Goal: Navigation & Orientation: Understand site structure

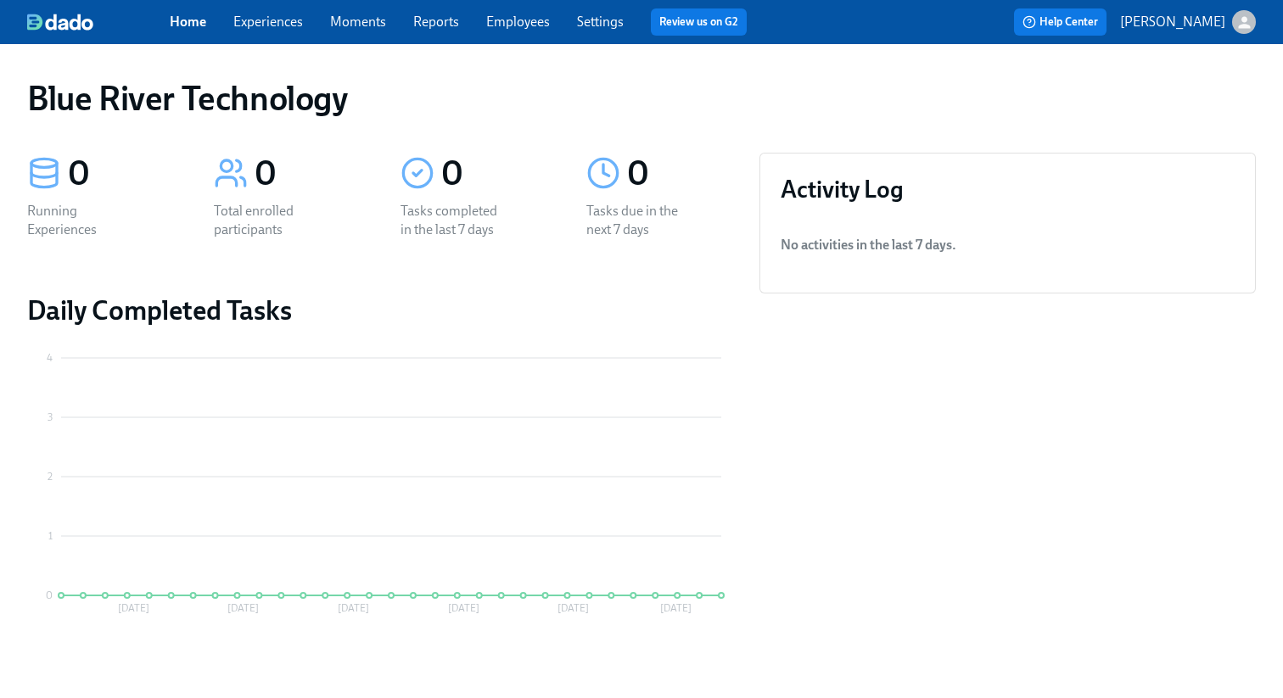
click at [164, 20] on div at bounding box center [98, 22] width 143 height 17
click at [195, 22] on link "Home" at bounding box center [188, 22] width 36 height 16
click at [268, 25] on link "Experiences" at bounding box center [268, 22] width 70 height 16
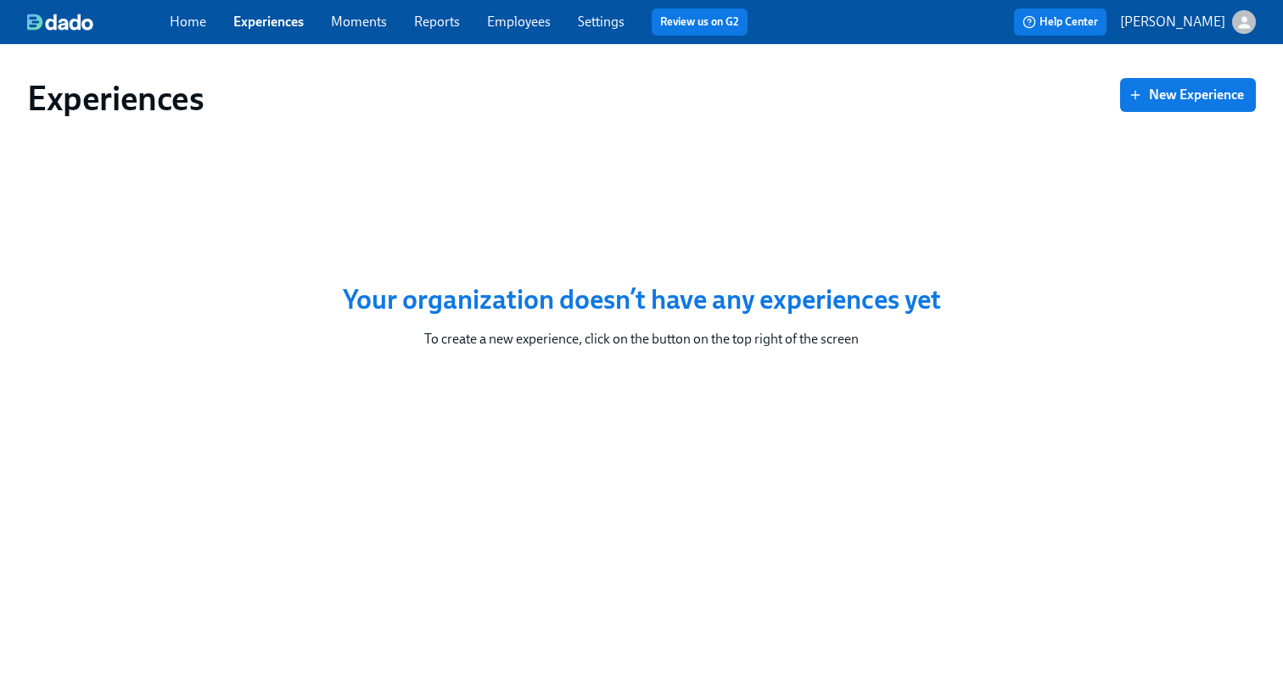
click at [354, 21] on link "Moments" at bounding box center [359, 22] width 56 height 16
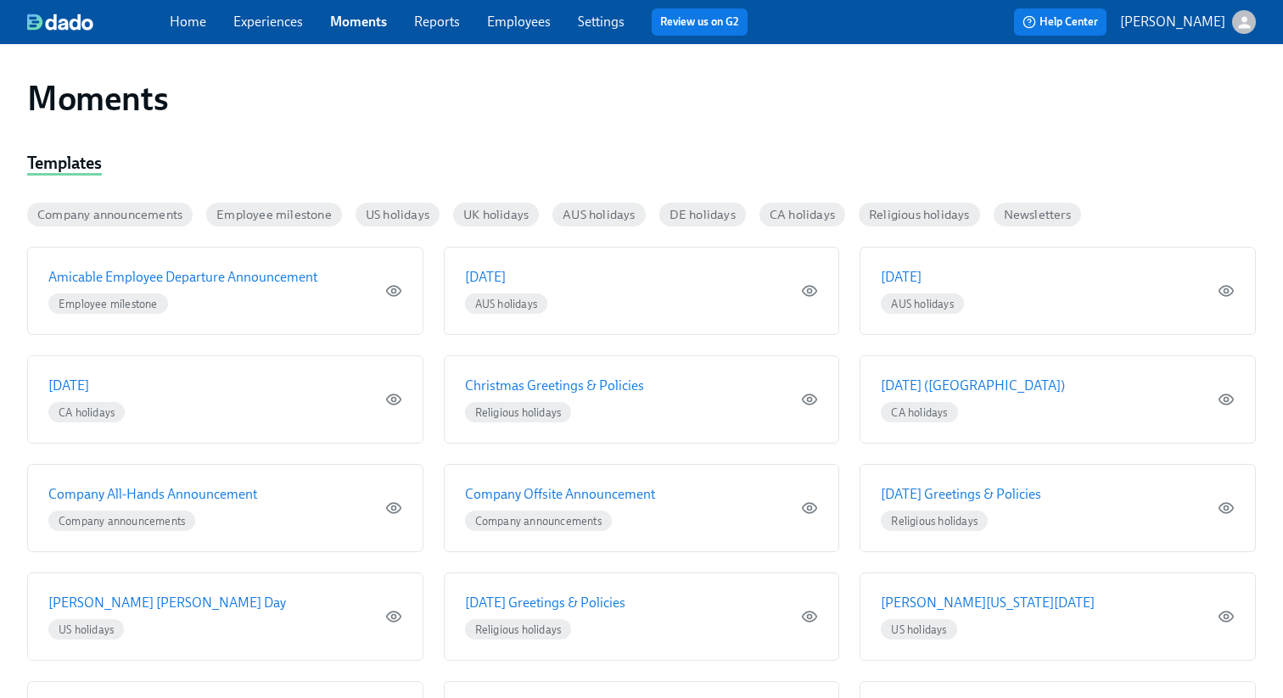
click at [431, 25] on link "Reports" at bounding box center [437, 22] width 46 height 16
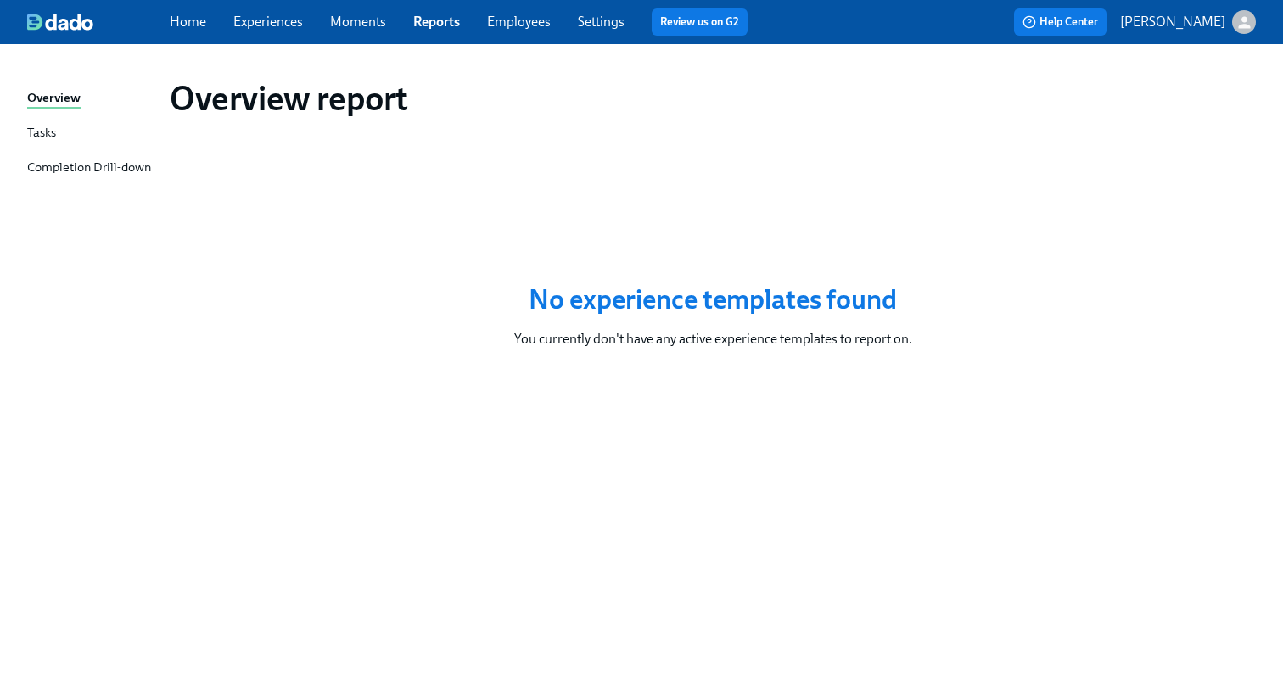
click at [529, 27] on link "Employees" at bounding box center [519, 22] width 64 height 16
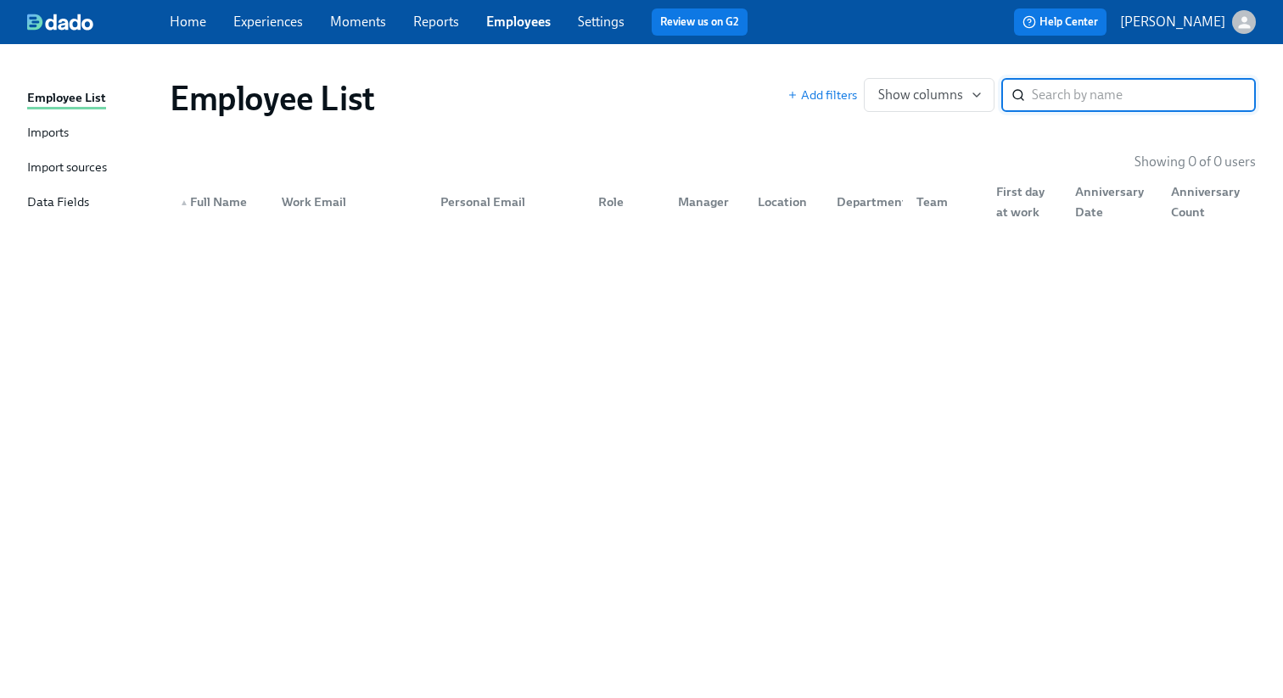
click at [606, 28] on link "Settings" at bounding box center [601, 22] width 47 height 16
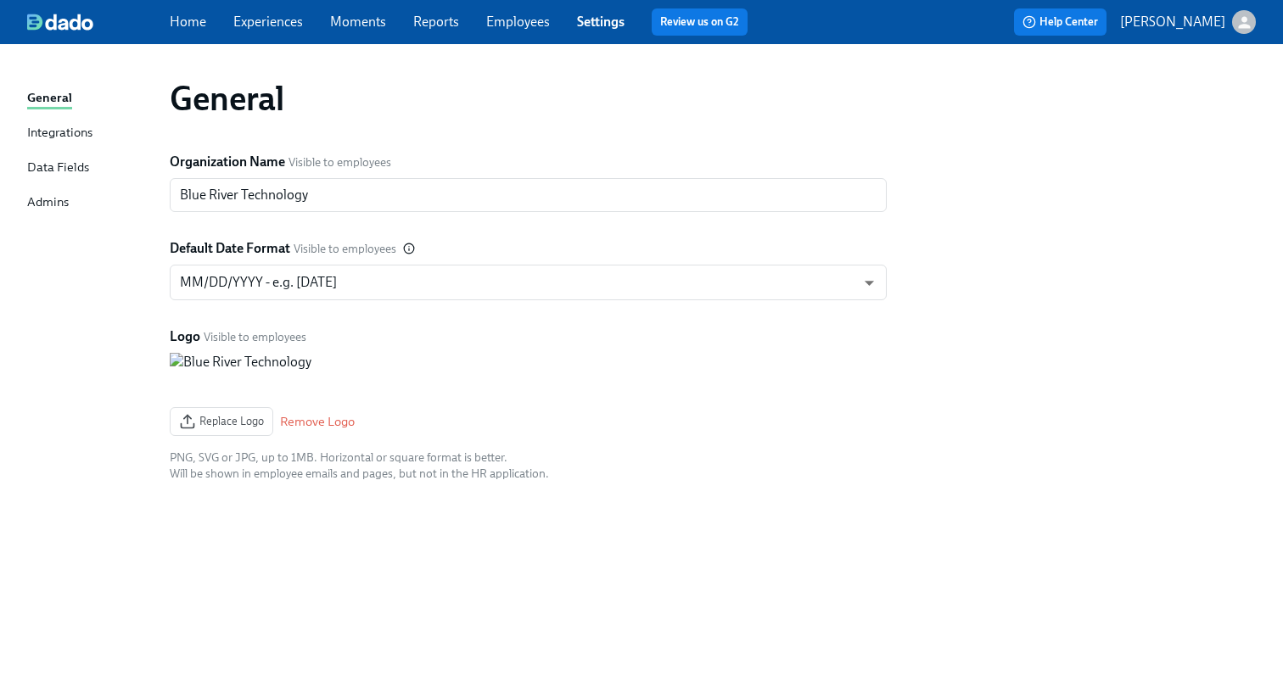
click at [83, 131] on div "Integrations" at bounding box center [59, 133] width 65 height 21
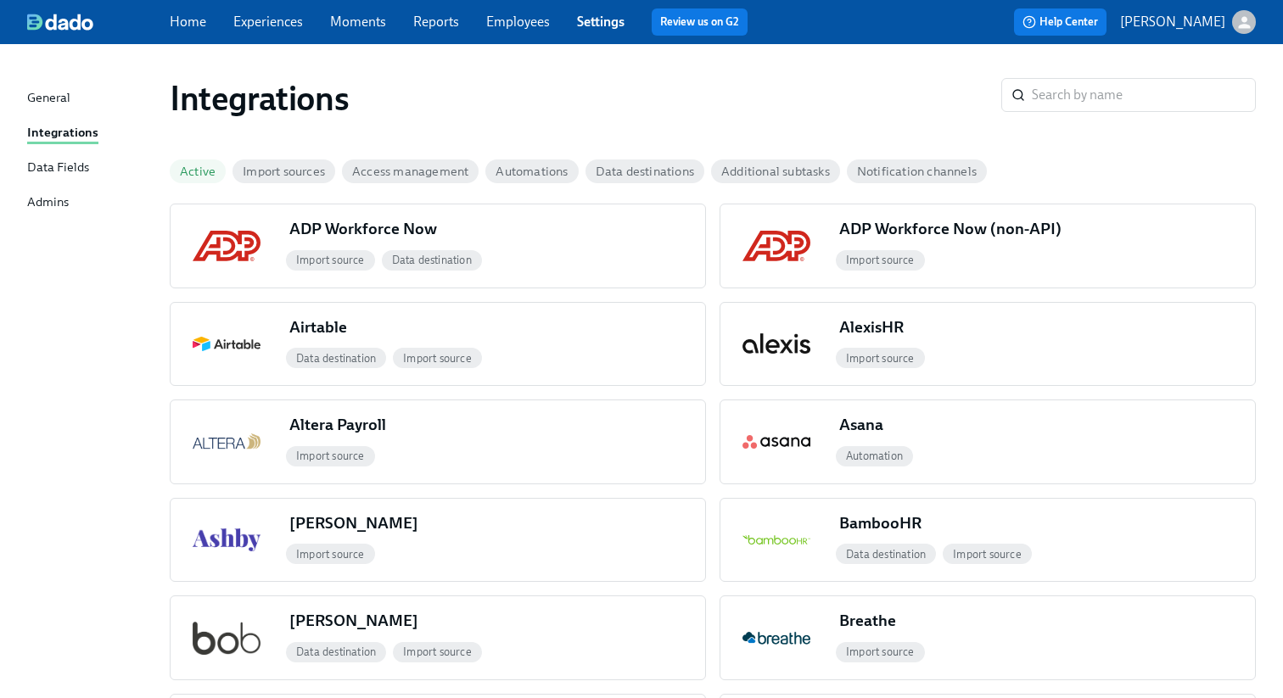
click at [82, 166] on div "Data Fields" at bounding box center [58, 168] width 62 height 21
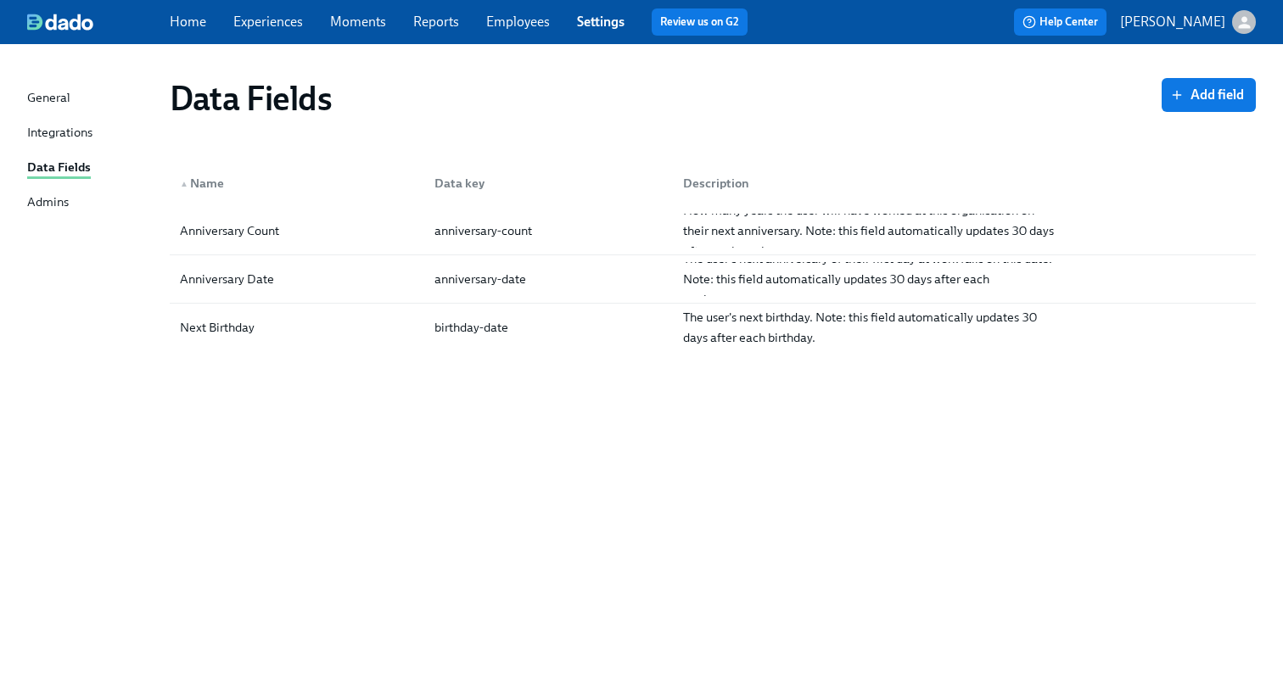
click at [54, 214] on div "General Integrations Data Fields Admins" at bounding box center [98, 157] width 143 height 139
click at [54, 198] on div "Admins" at bounding box center [48, 203] width 42 height 21
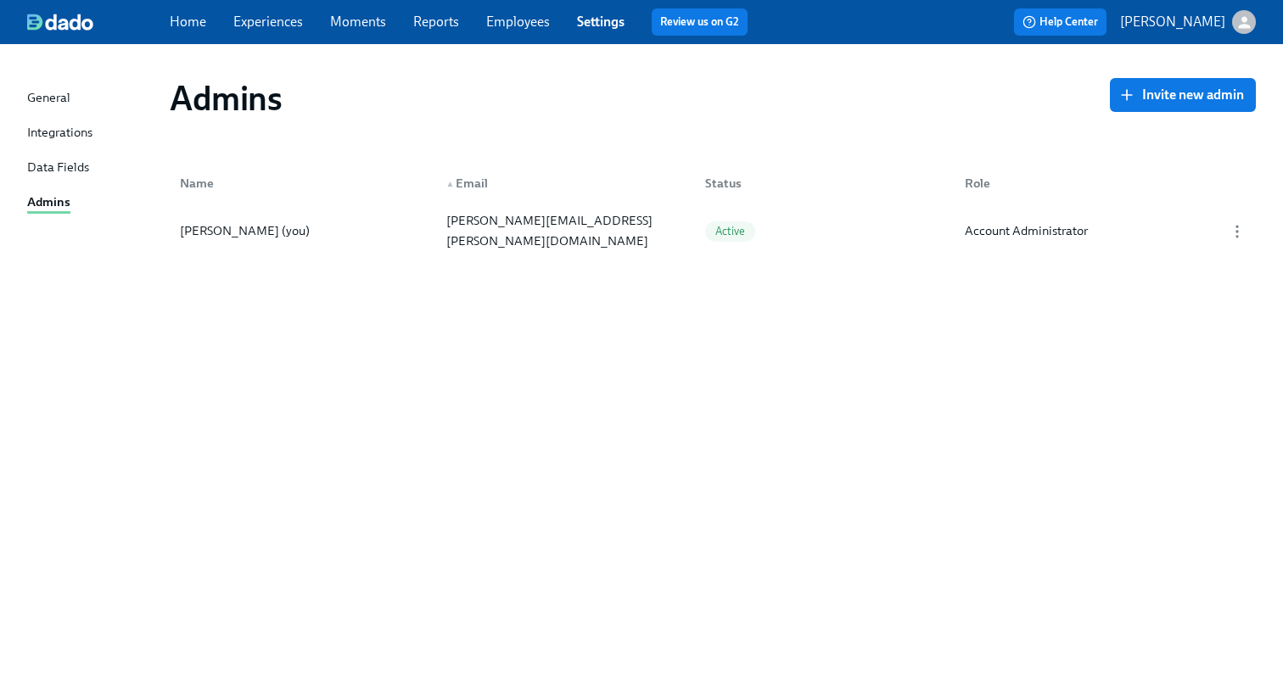
click at [48, 97] on div "General" at bounding box center [48, 98] width 43 height 21
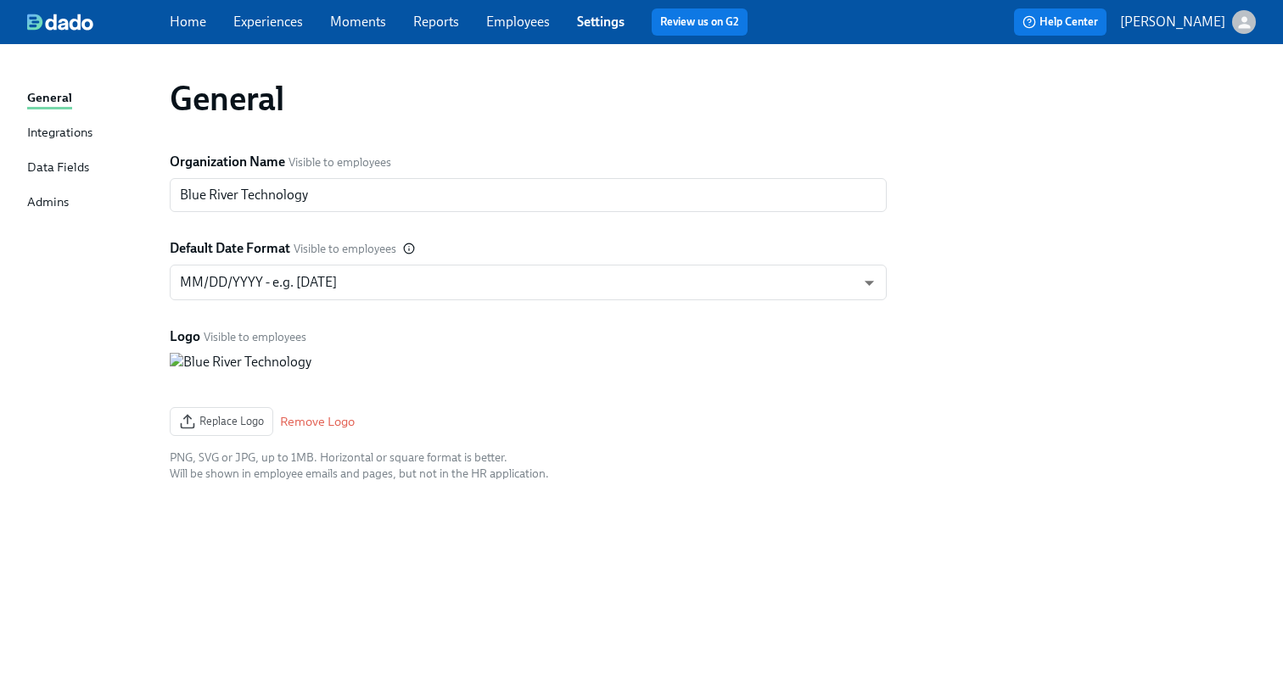
click at [73, 35] on div "Home Experiences Moments Reports Employees Settings Review us on G2 Help Center…" at bounding box center [641, 22] width 1283 height 44
click at [81, 21] on img at bounding box center [60, 22] width 66 height 17
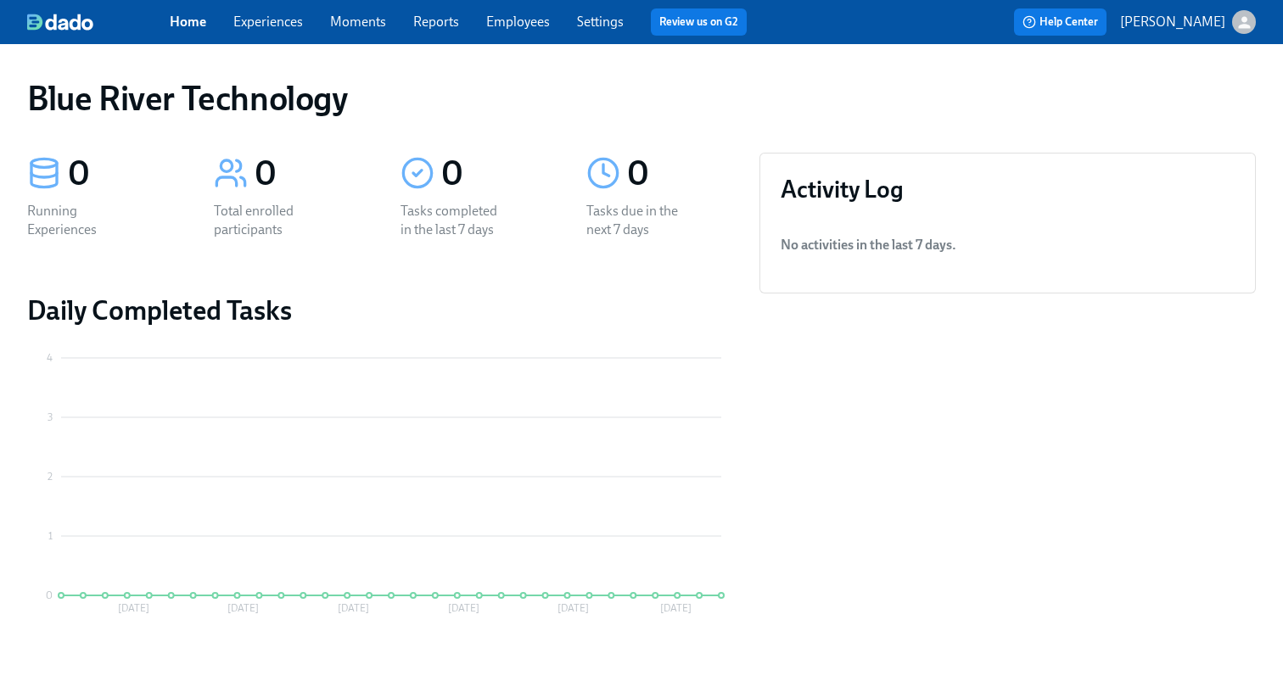
click at [1223, 22] on p "[PERSON_NAME]" at bounding box center [1172, 22] width 105 height 19
click at [747, 53] on div at bounding box center [641, 349] width 1283 height 698
click at [704, 7] on div "Home Experiences Moments Reports Employees Settings Review us on G2 Help Center…" at bounding box center [641, 22] width 1283 height 44
click at [708, 18] on link "Review us on G2" at bounding box center [698, 22] width 79 height 17
click at [599, 25] on link "Settings" at bounding box center [600, 22] width 47 height 16
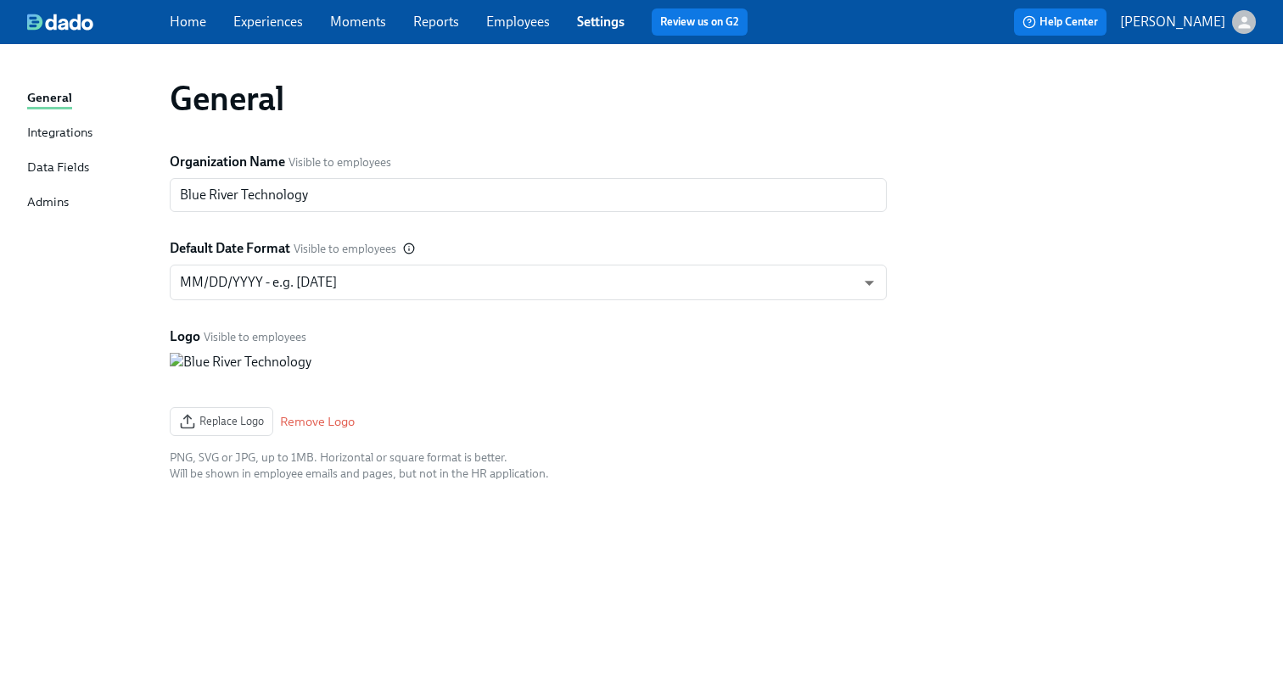
click at [83, 137] on div "Integrations" at bounding box center [59, 133] width 65 height 21
